Goal: Check status: Check status

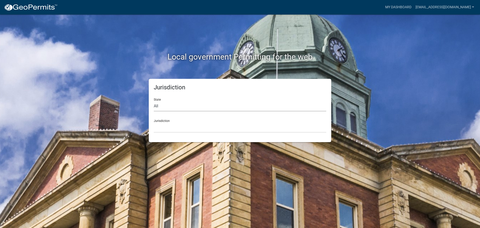
click at [176, 109] on select "All [US_STATE] [US_STATE] [US_STATE] [US_STATE] [US_STATE] [US_STATE] [US_STATE…" at bounding box center [240, 106] width 173 height 10
select select "[US_STATE]"
click at [154, 101] on select "All [US_STATE] [US_STATE] [US_STATE] [US_STATE] [US_STATE] [US_STATE] [US_STATE…" at bounding box center [240, 106] width 173 height 10
click at [169, 119] on div "Jurisdiction City of [GEOGRAPHIC_DATA], [US_STATE] City of [GEOGRAPHIC_DATA], […" at bounding box center [240, 123] width 173 height 17
click at [170, 125] on select "City of [GEOGRAPHIC_DATA], [US_STATE] City of [GEOGRAPHIC_DATA], [US_STATE] Cit…" at bounding box center [240, 127] width 173 height 10
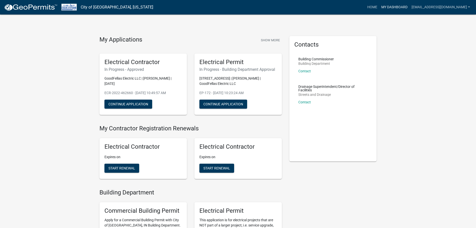
click at [410, 7] on link "My Dashboard" at bounding box center [395, 8] width 30 height 10
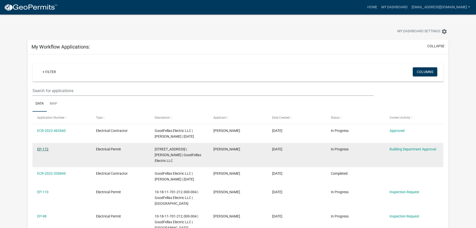
click at [42, 149] on link "EP-172" at bounding box center [42, 149] width 11 height 4
